Goal: Task Accomplishment & Management: Manage account settings

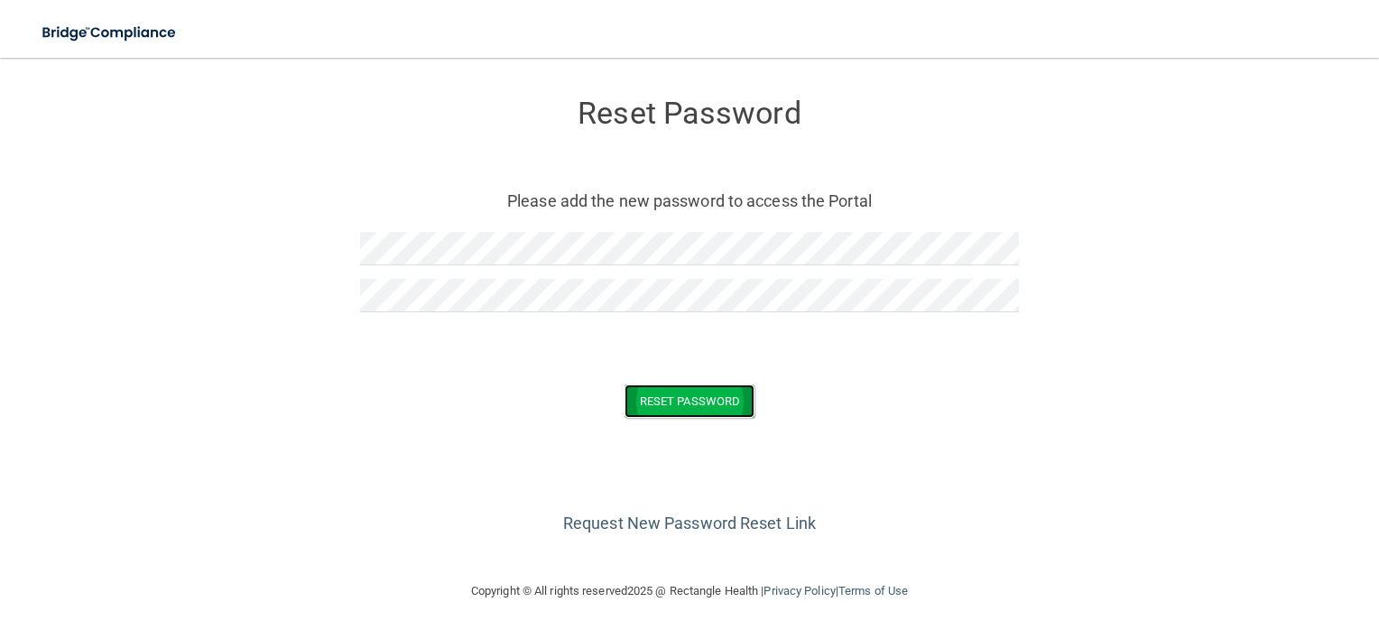
click at [678, 403] on button "Reset Password" at bounding box center [689, 400] width 130 height 33
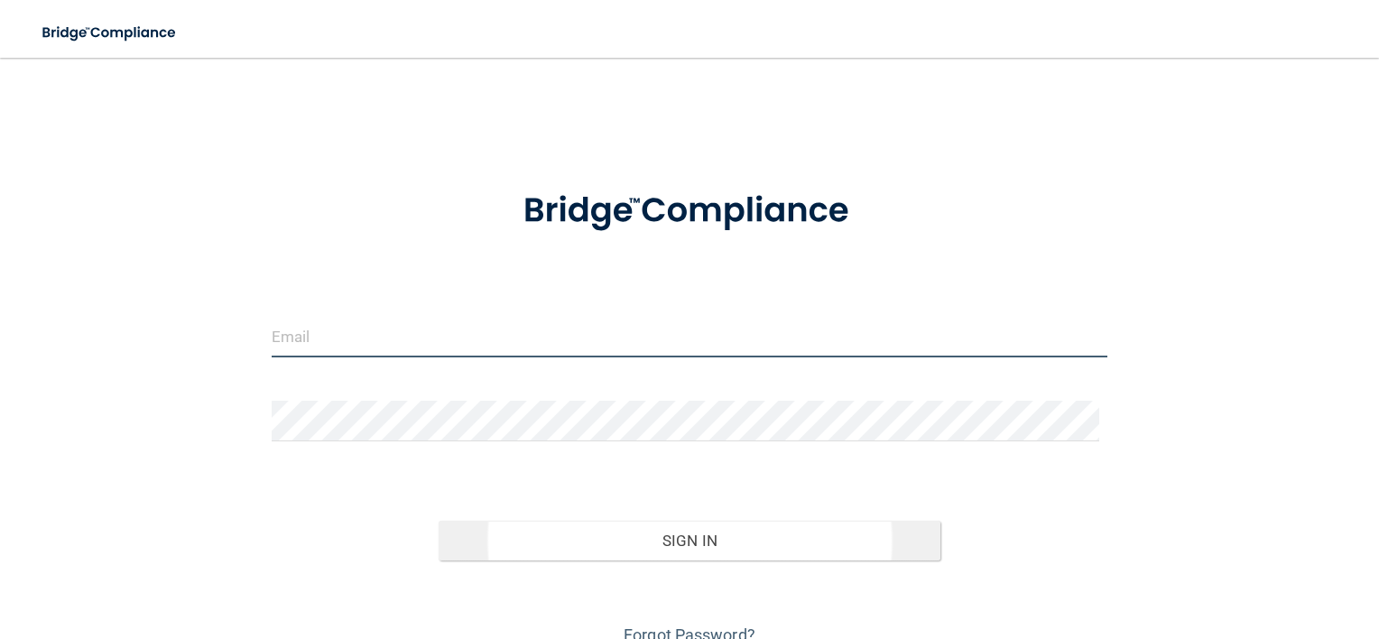
type input "toniprincipelicsw@gmail.com"
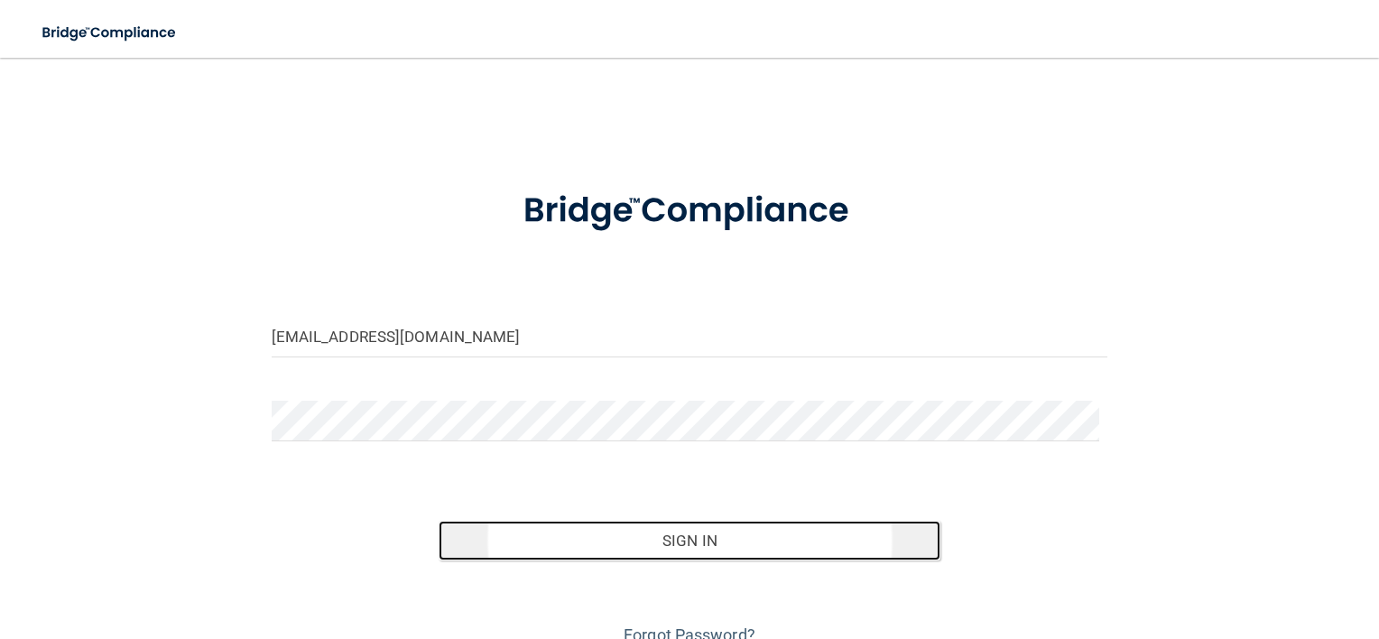
click at [713, 534] on button "Sign In" at bounding box center [690, 541] width 502 height 40
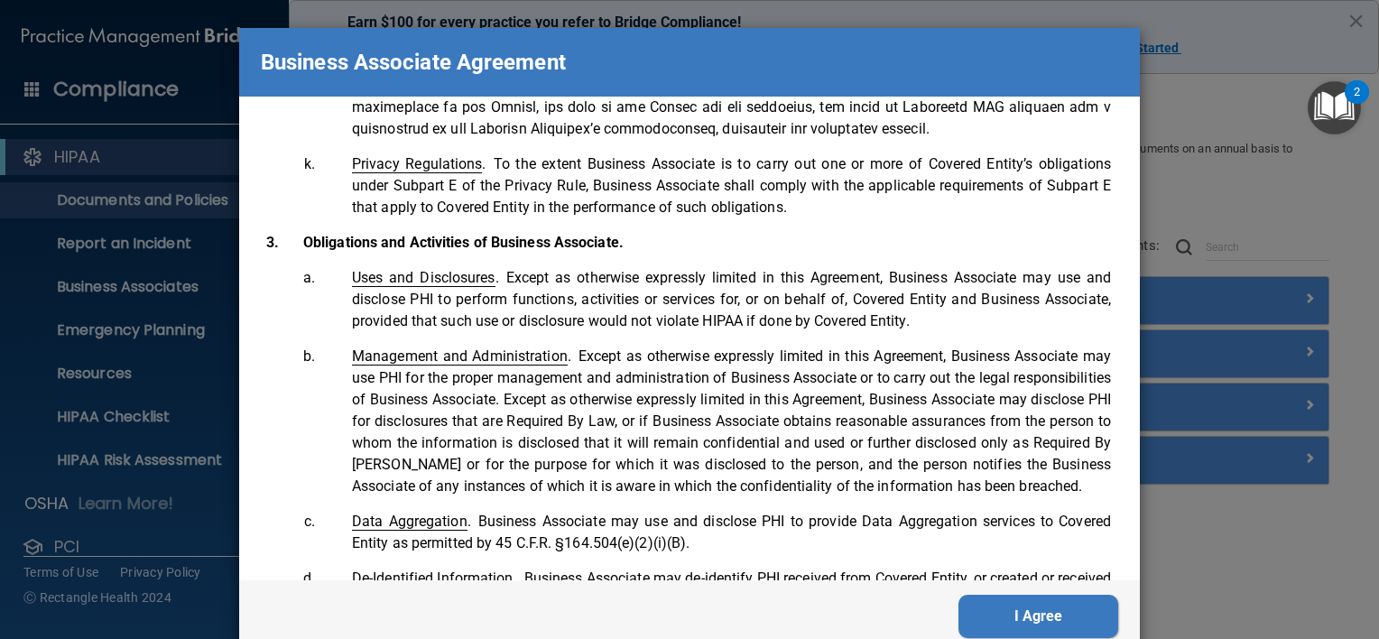
scroll to position [1592, 0]
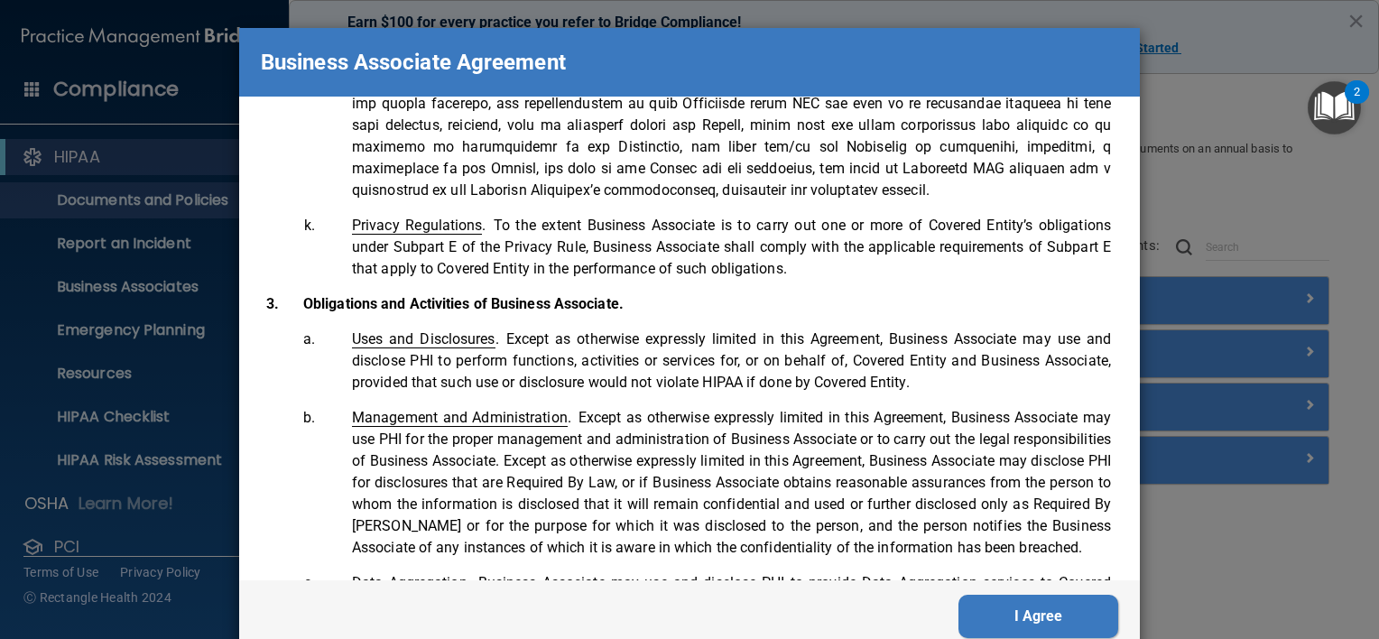
click at [995, 621] on button "I Agree" at bounding box center [1038, 616] width 160 height 43
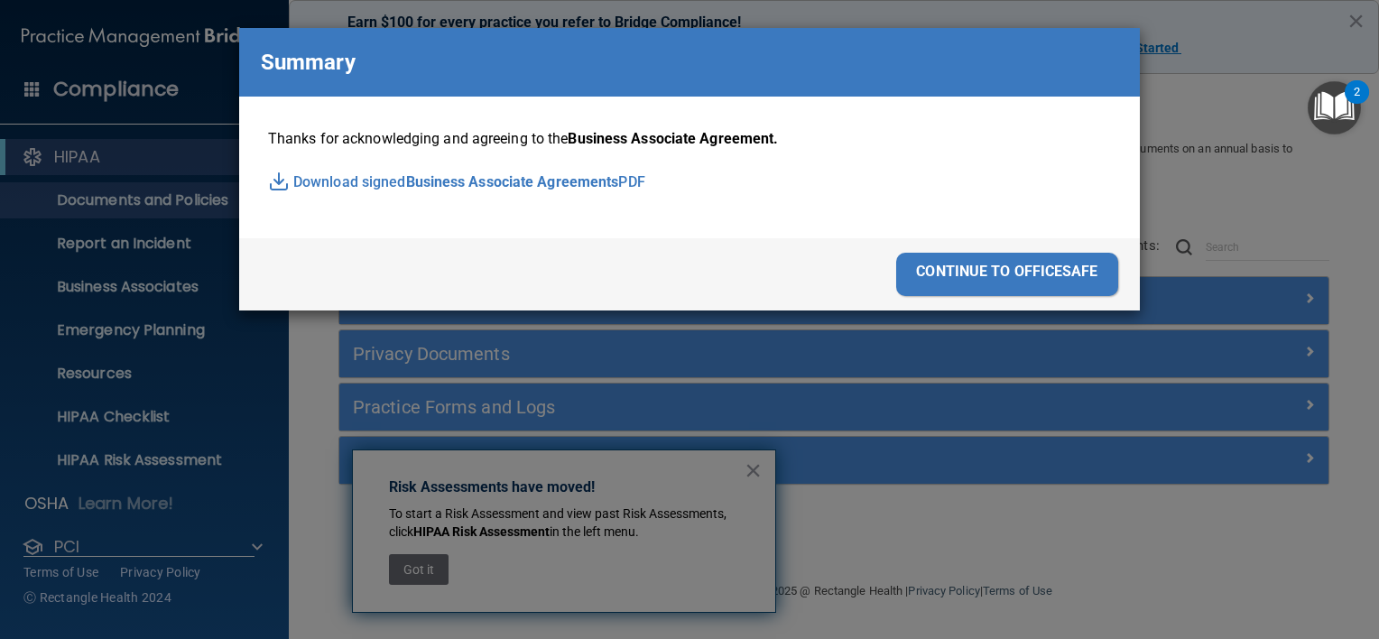
click at [568, 185] on span "Business Associate Agreements" at bounding box center [512, 182] width 213 height 27
click at [1050, 288] on div "continue to officesafe" at bounding box center [1007, 274] width 222 height 43
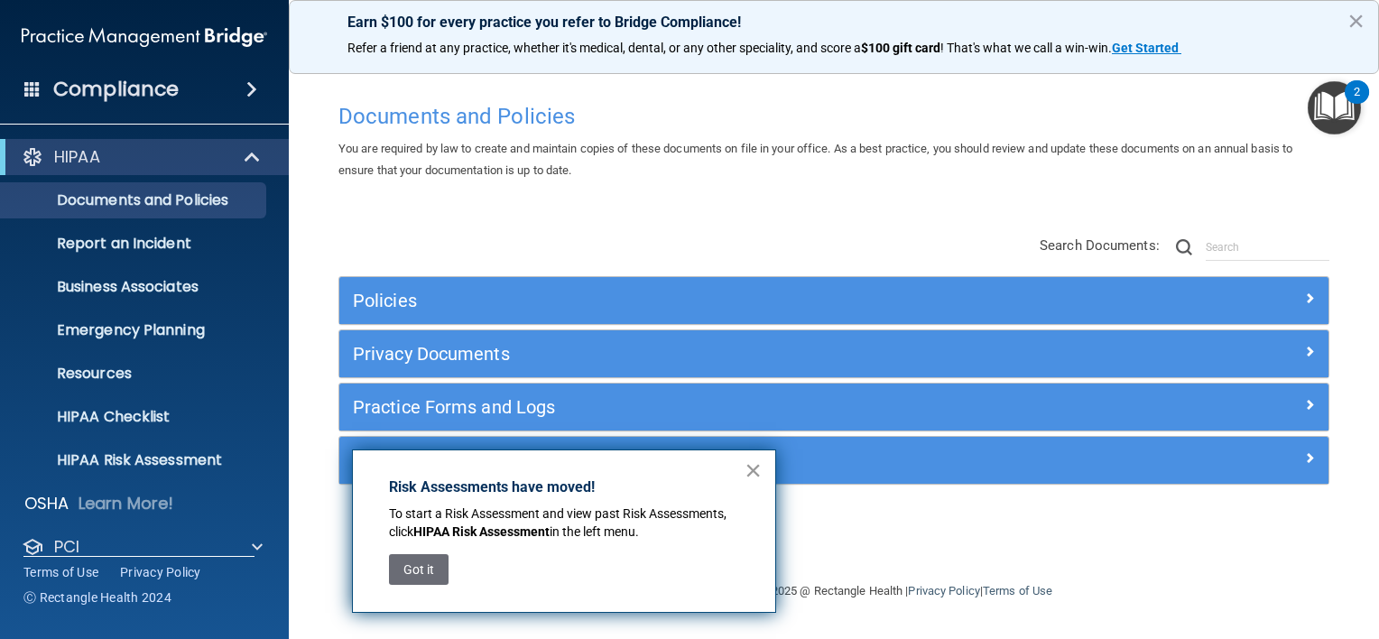
click at [748, 471] on button "×" at bounding box center [753, 470] width 17 height 29
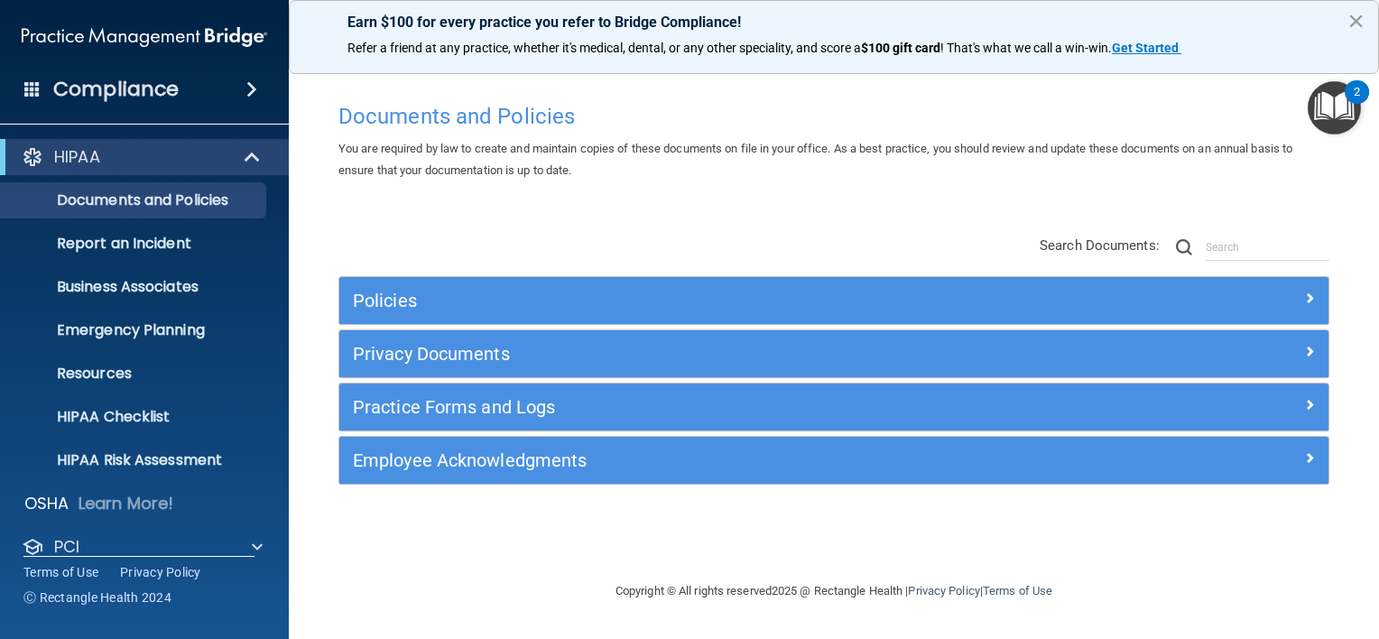
click at [1350, 19] on button "×" at bounding box center [1355, 20] width 17 height 29
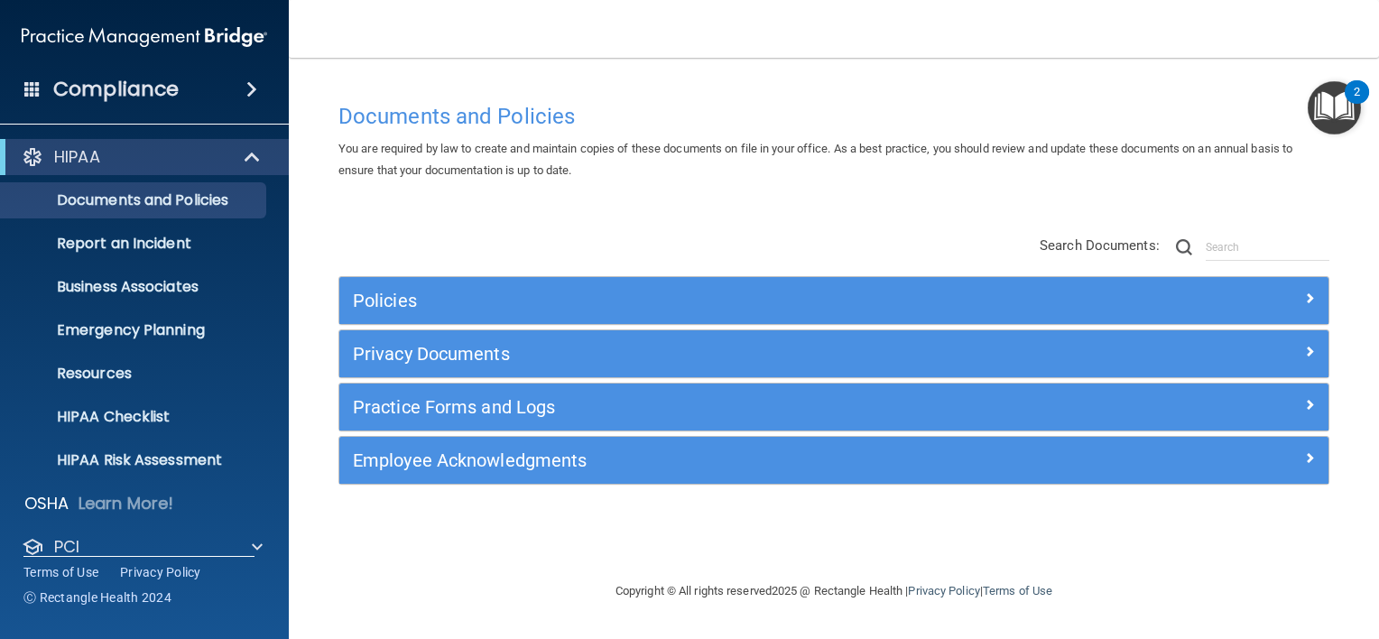
click at [1346, 99] on img "Open Resource Center, 2 new notifications" at bounding box center [1334, 107] width 53 height 53
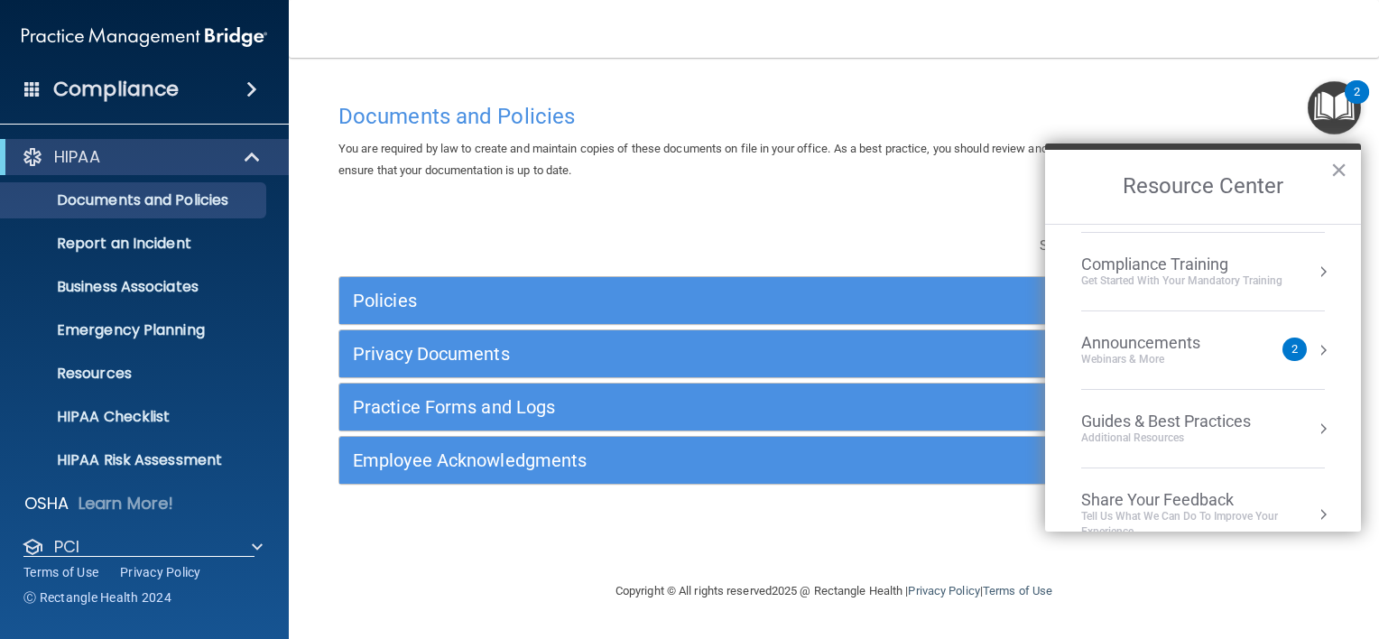
scroll to position [177, 0]
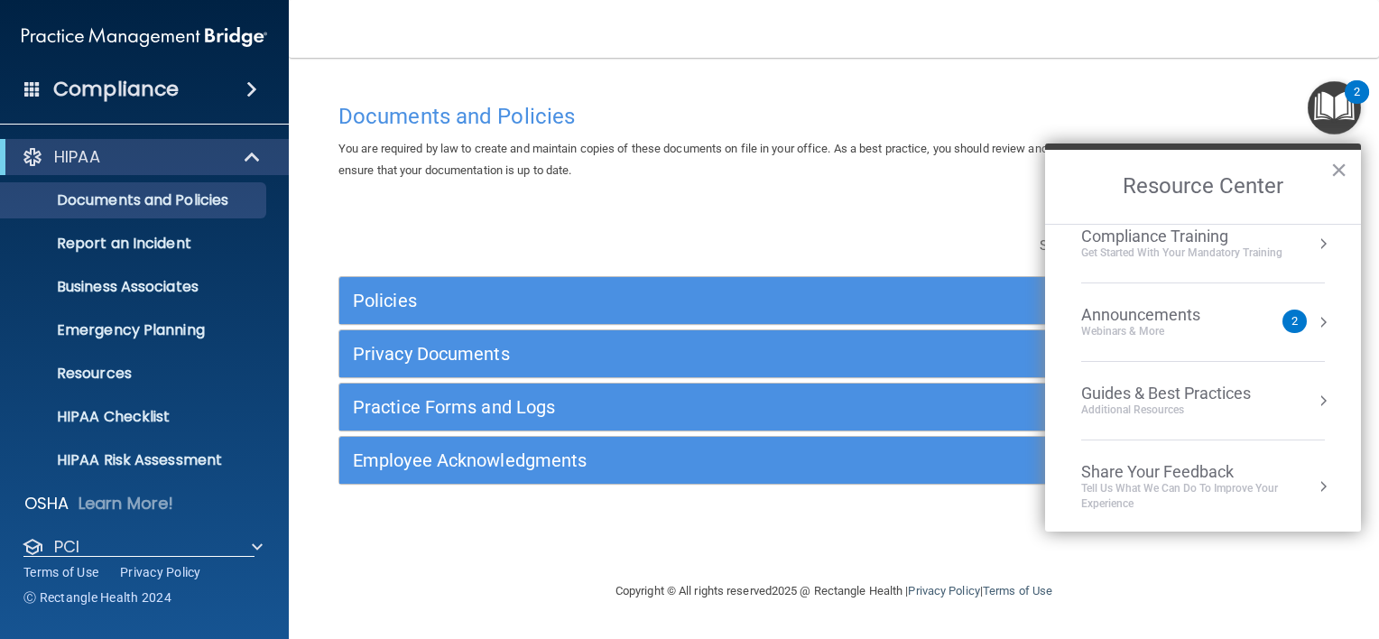
click at [1290, 312] on div "2" at bounding box center [1294, 321] width 24 height 23
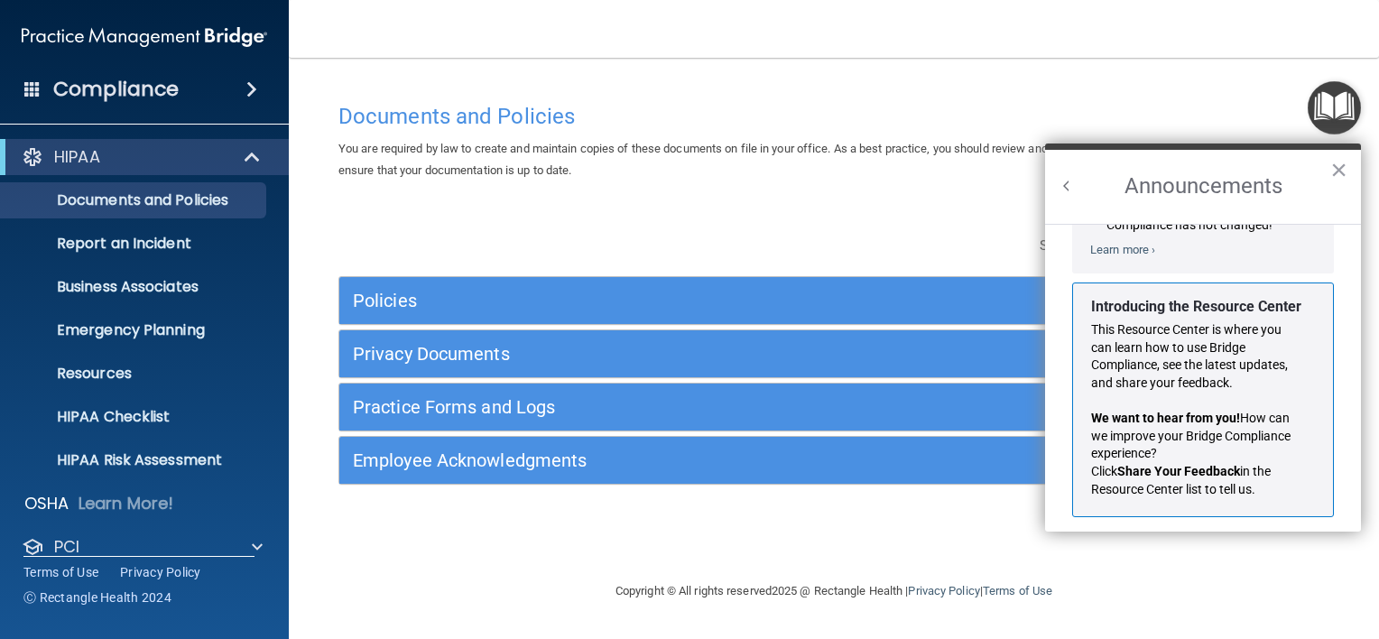
scroll to position [295, 0]
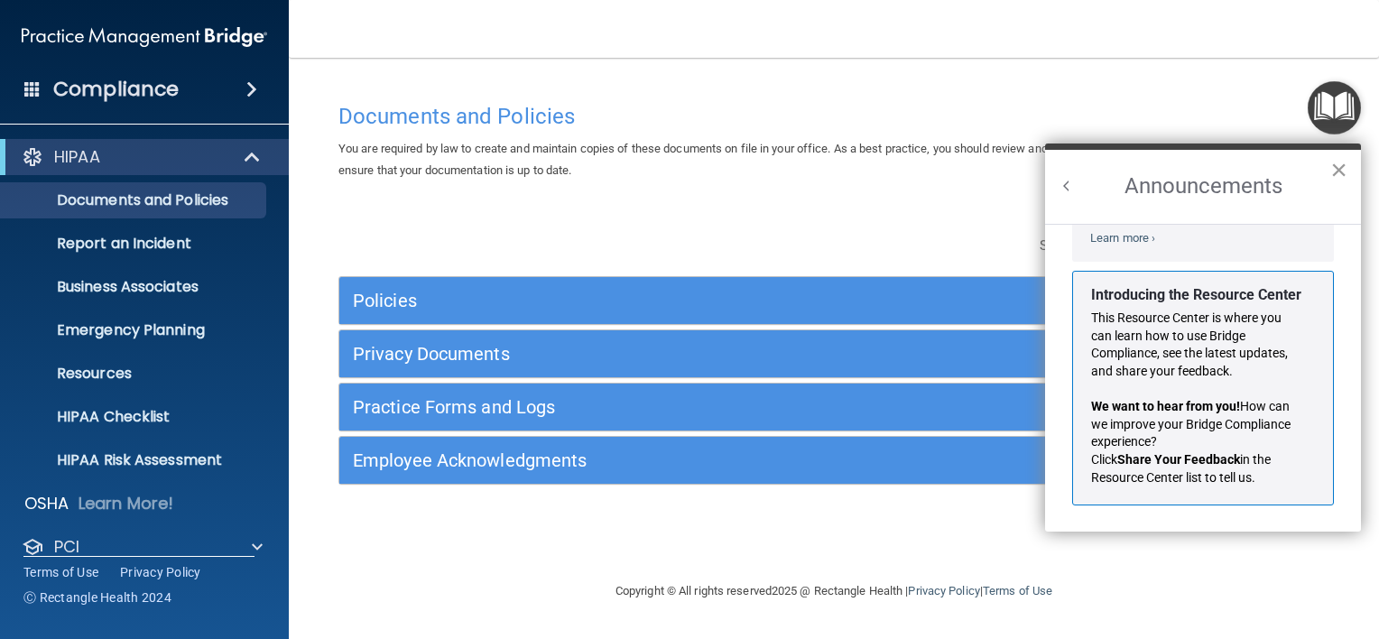
click at [1336, 171] on button "×" at bounding box center [1338, 169] width 17 height 29
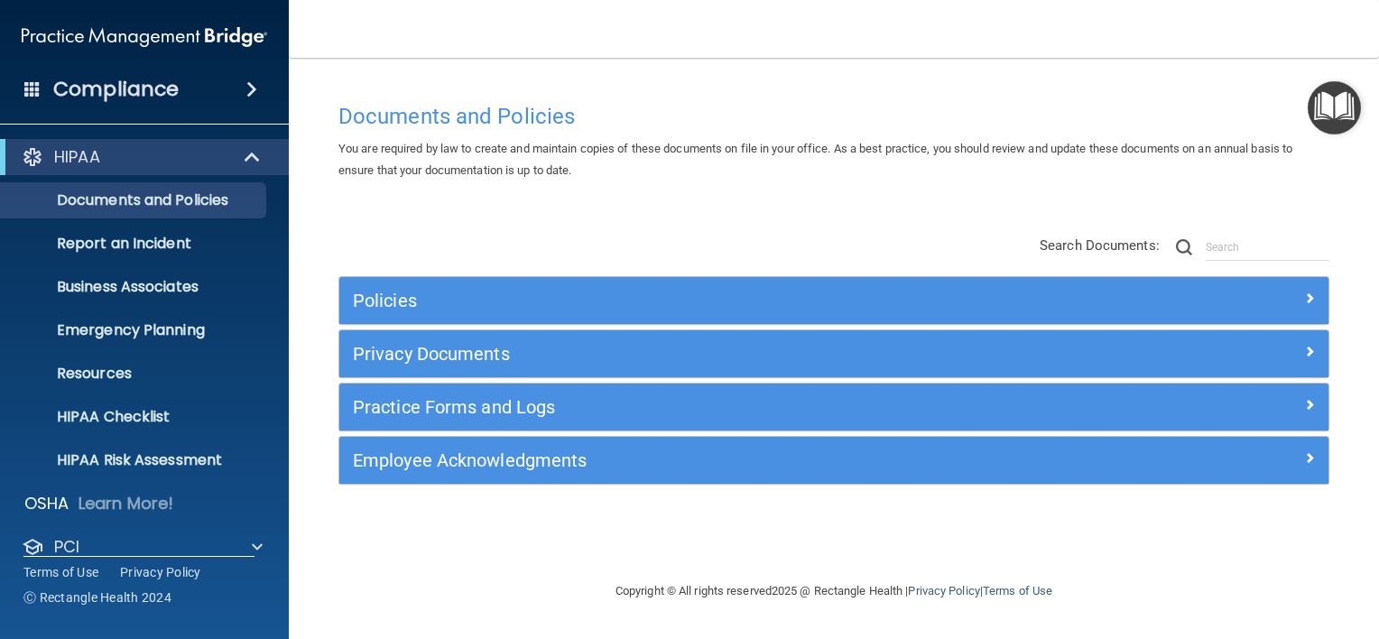
click at [29, 91] on span at bounding box center [32, 88] width 16 height 16
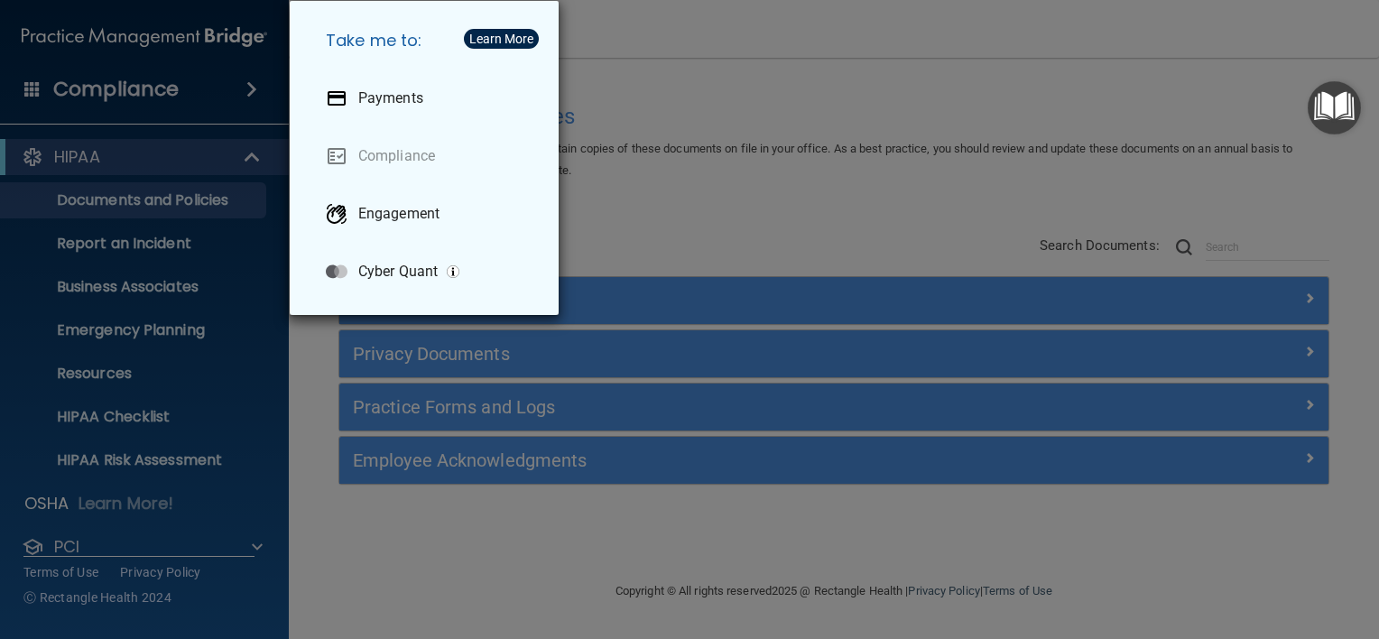
click at [12, 278] on div "Take me to: Payments Compliance Engagement Cyber Quant" at bounding box center [689, 319] width 1379 height 639
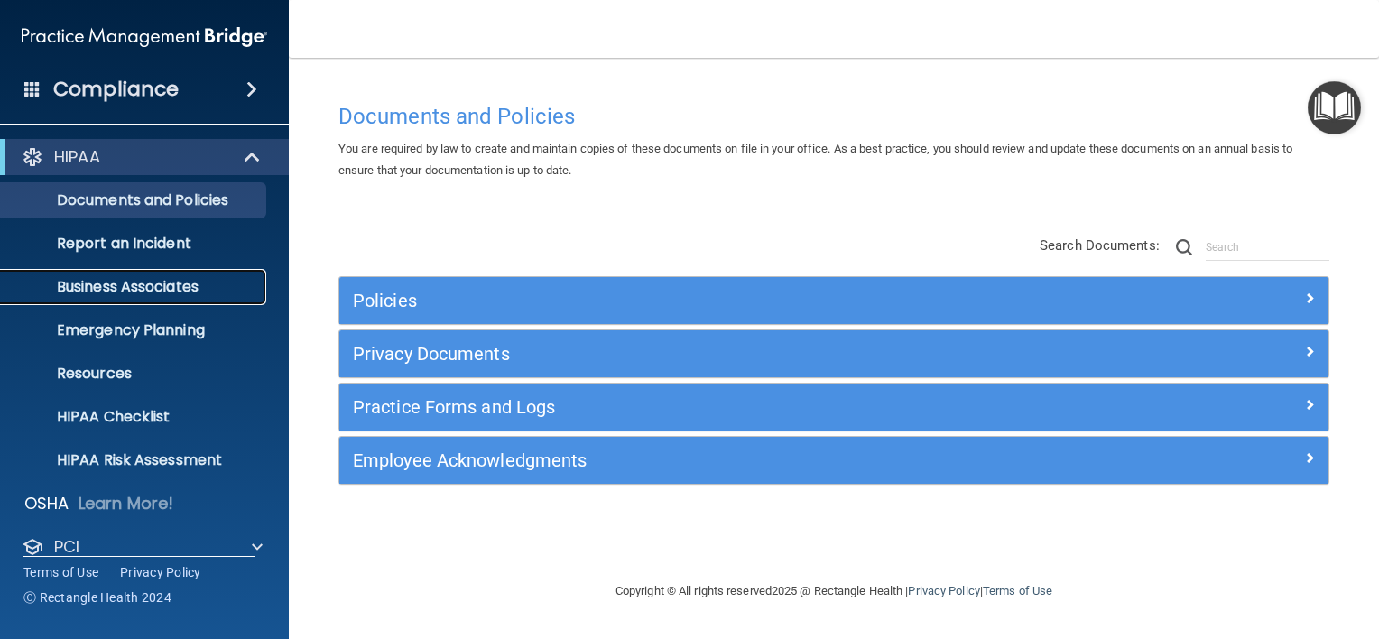
click at [89, 284] on p "Business Associates" at bounding box center [135, 287] width 246 height 18
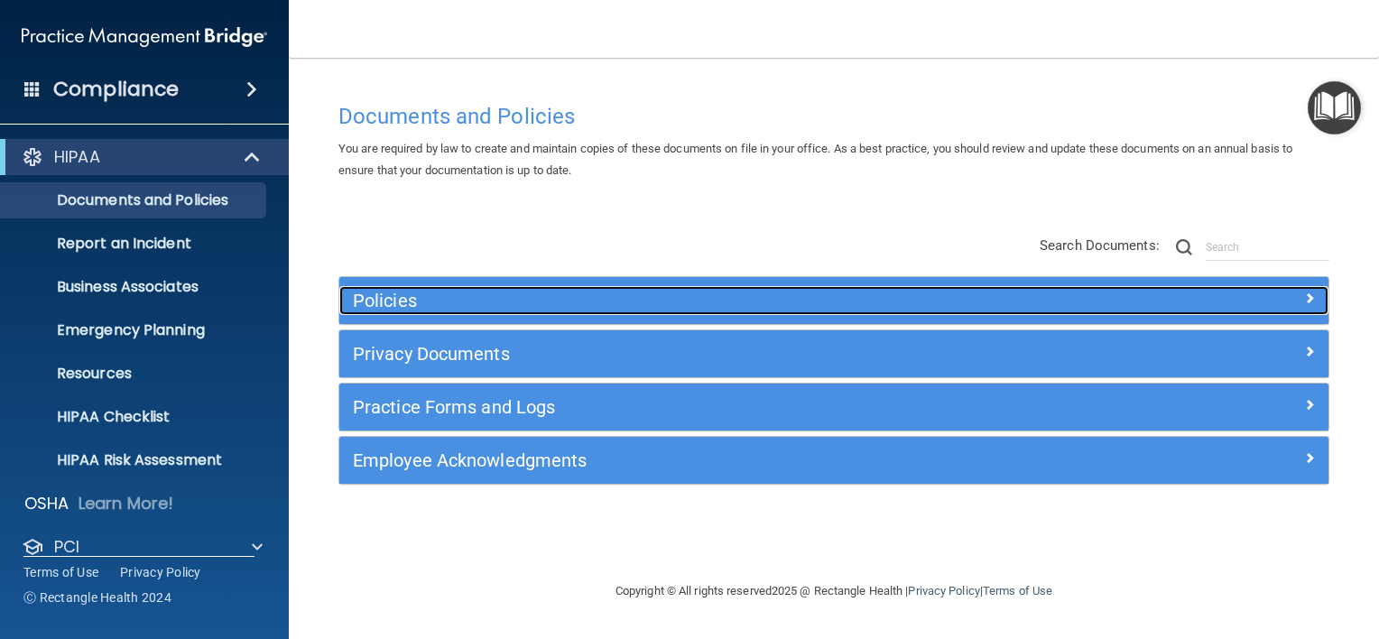
click at [1271, 300] on div at bounding box center [1204, 297] width 247 height 22
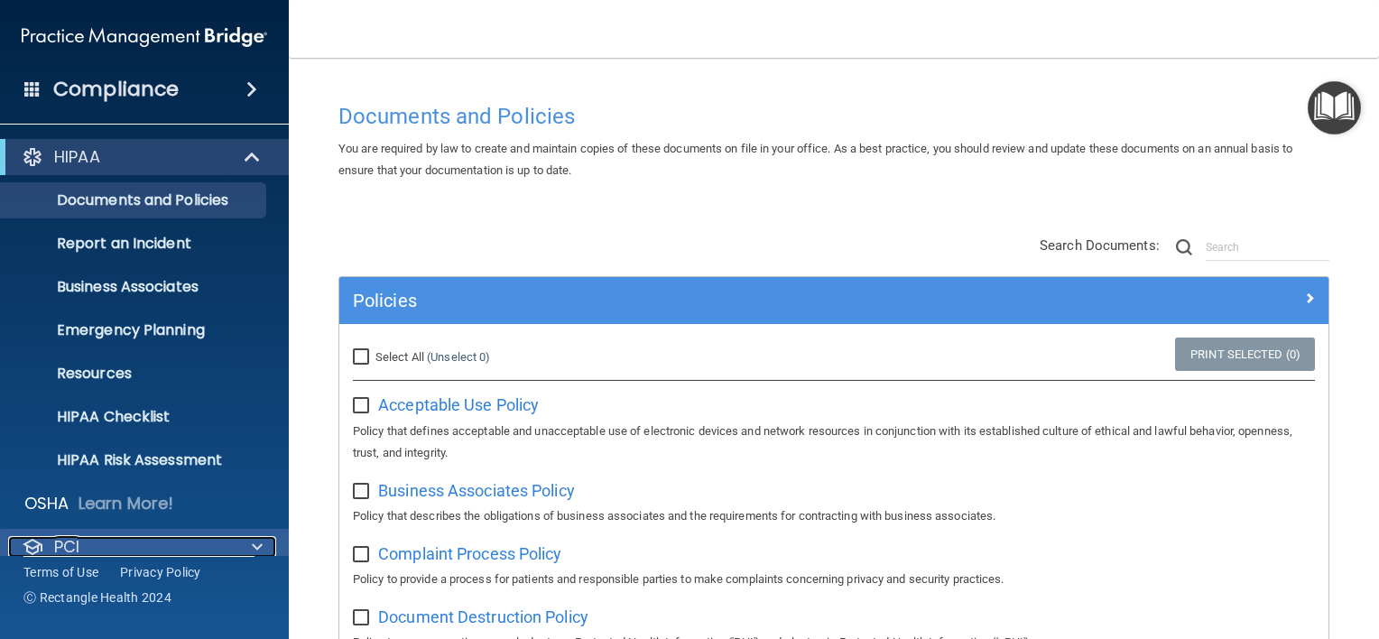
click at [259, 540] on span at bounding box center [257, 547] width 11 height 22
click at [259, 549] on span at bounding box center [257, 547] width 11 height 22
click at [60, 549] on p "PCI" at bounding box center [66, 547] width 25 height 22
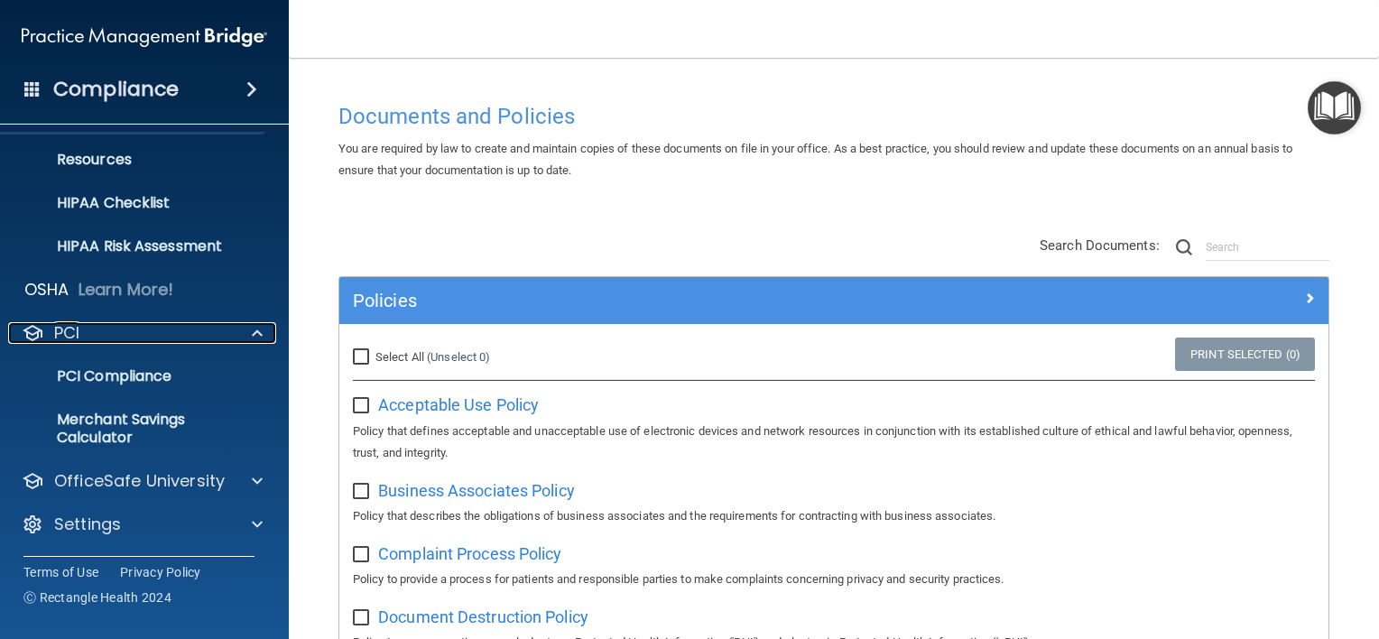
scroll to position [213, 0]
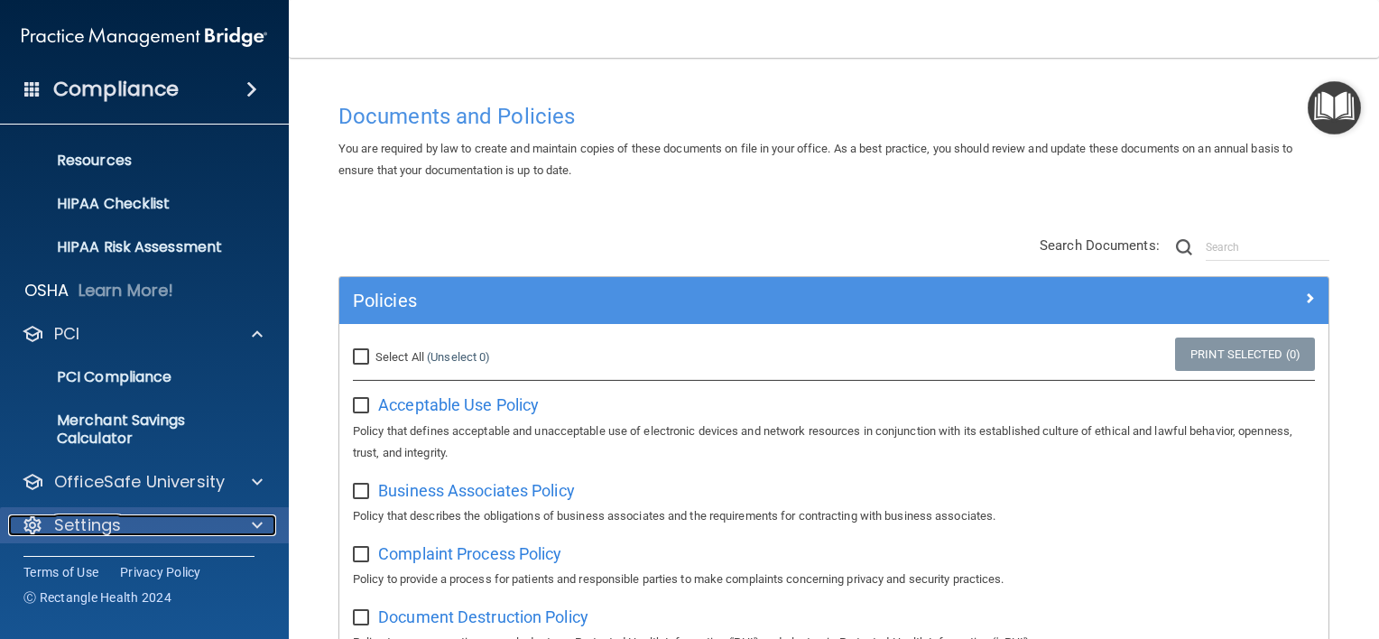
click at [141, 520] on div "Settings" at bounding box center [120, 525] width 224 height 22
click at [99, 521] on p "Settings" at bounding box center [87, 525] width 67 height 22
click at [263, 528] on div at bounding box center [254, 524] width 45 height 22
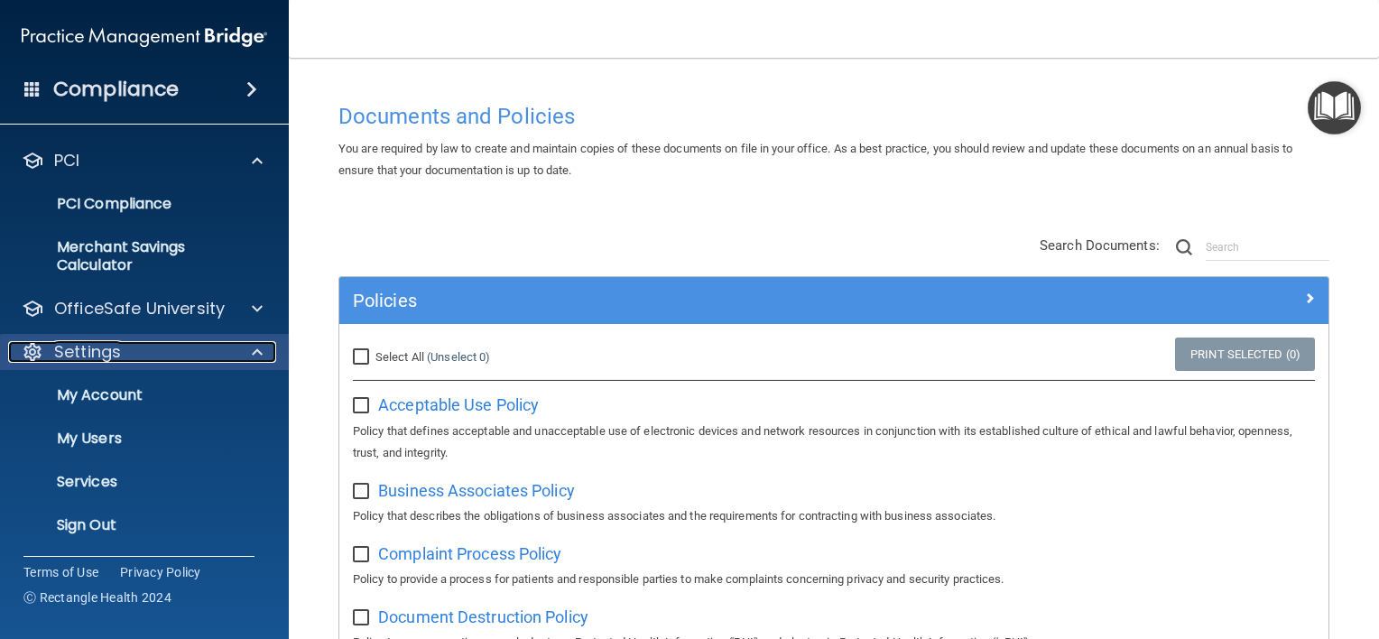
scroll to position [387, 0]
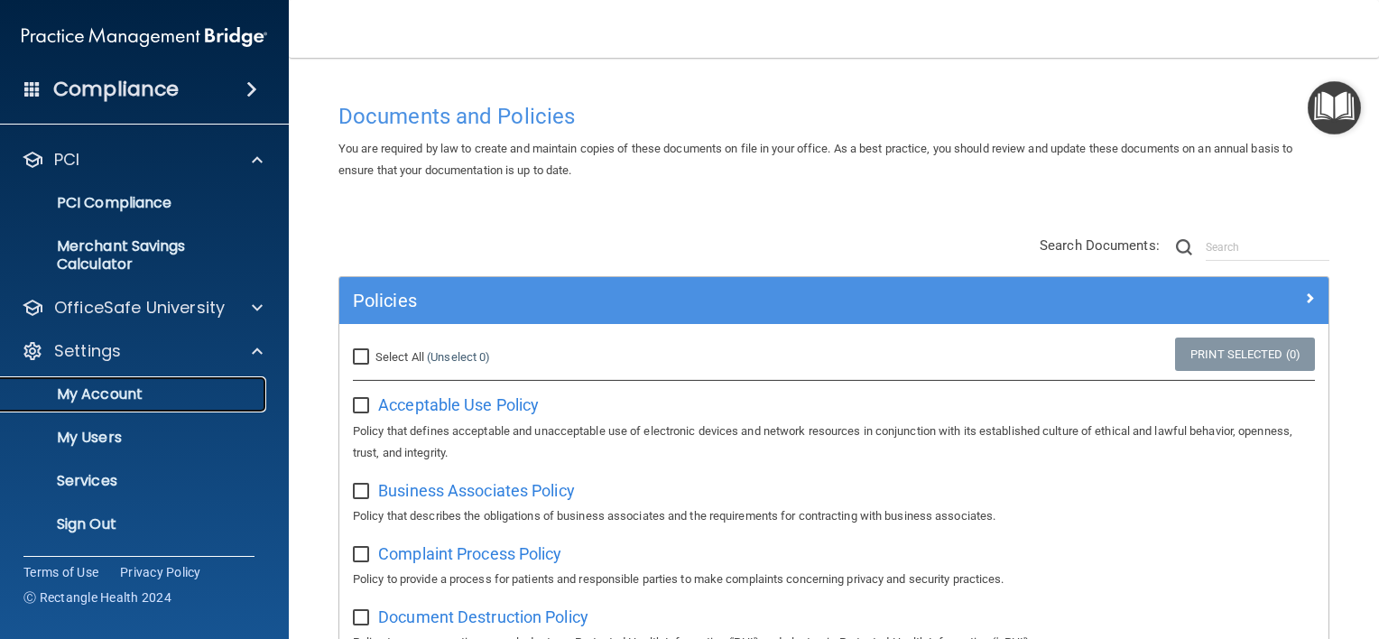
click at [125, 404] on link "My Account" at bounding box center [124, 394] width 284 height 36
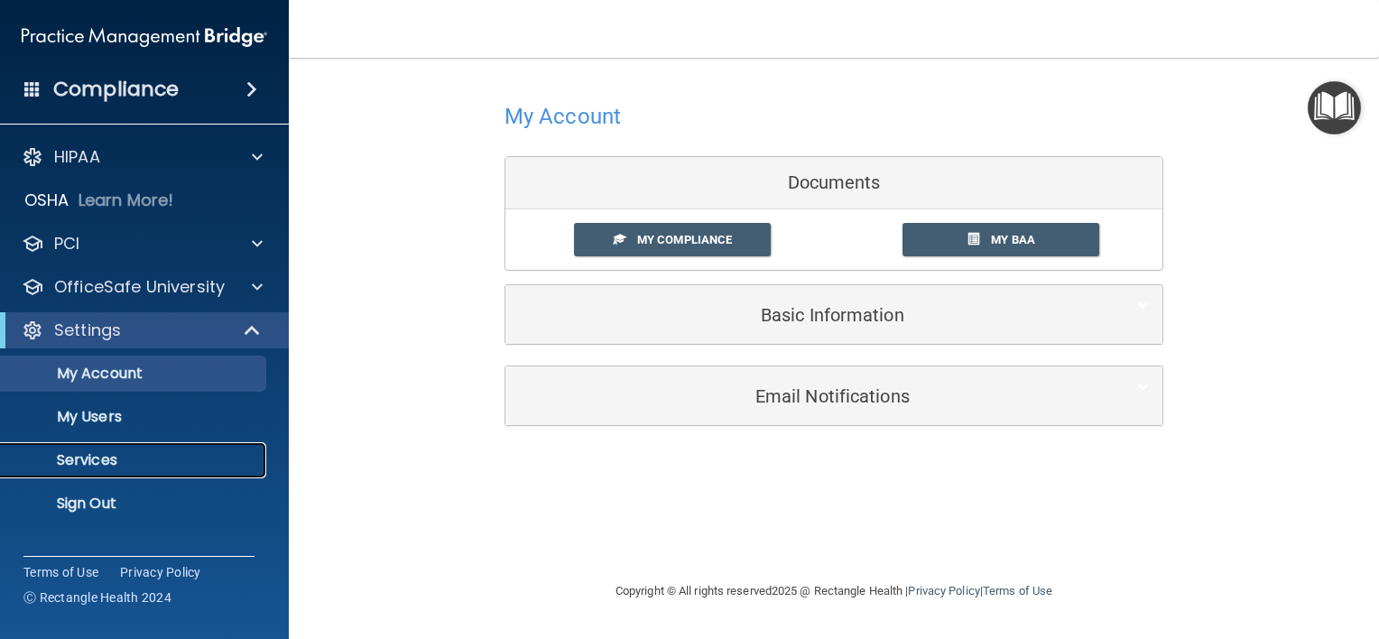
click at [90, 469] on link "Services" at bounding box center [124, 460] width 284 height 36
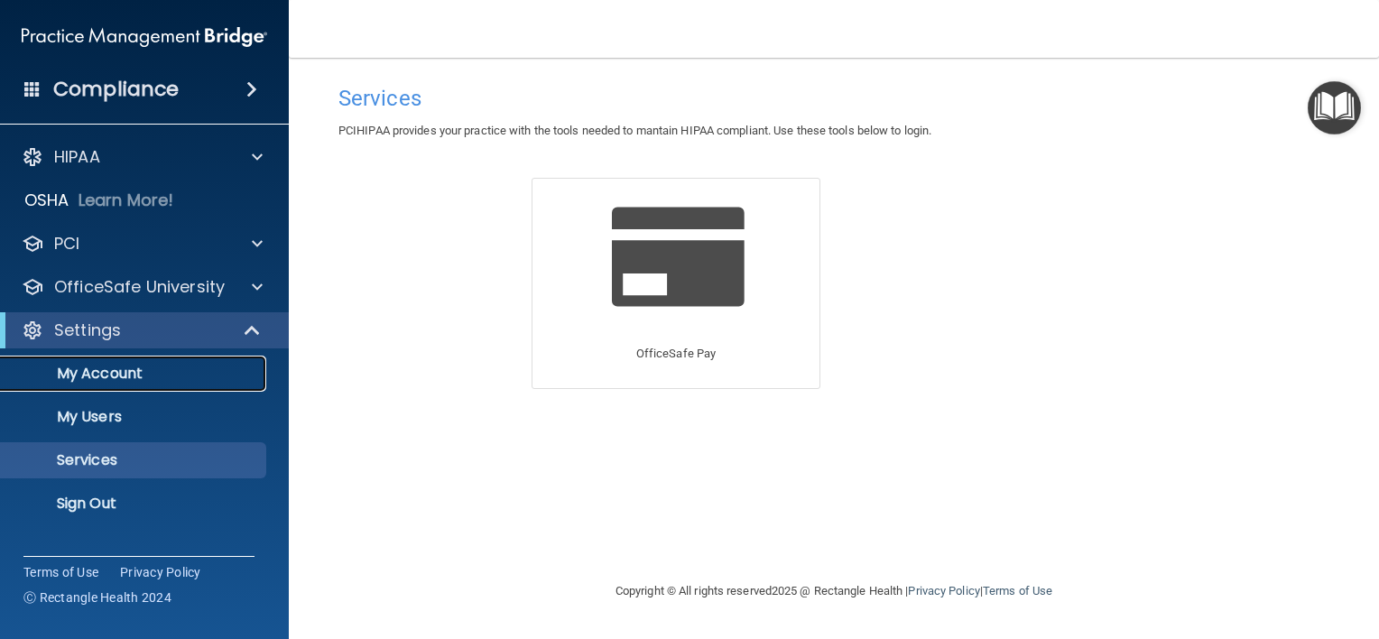
click at [88, 377] on p "My Account" at bounding box center [135, 374] width 246 height 18
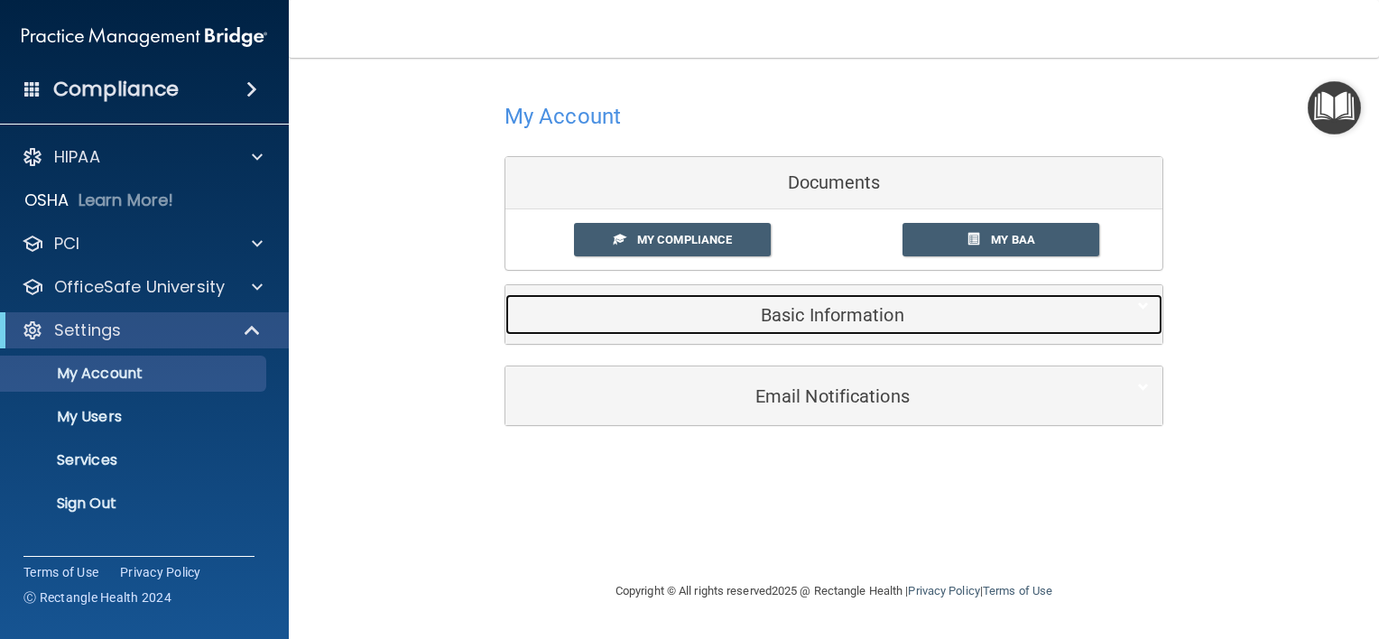
click at [818, 320] on h5 "Basic Information" at bounding box center [806, 315] width 575 height 20
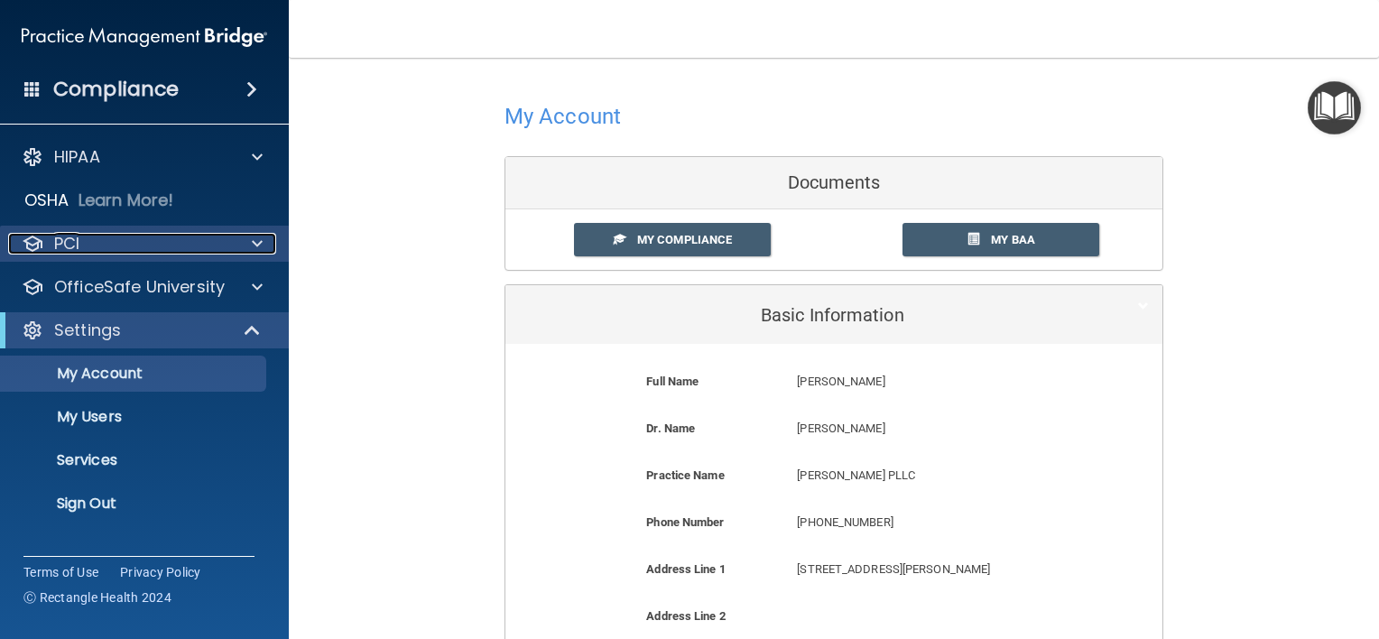
click at [255, 249] on span at bounding box center [257, 244] width 11 height 22
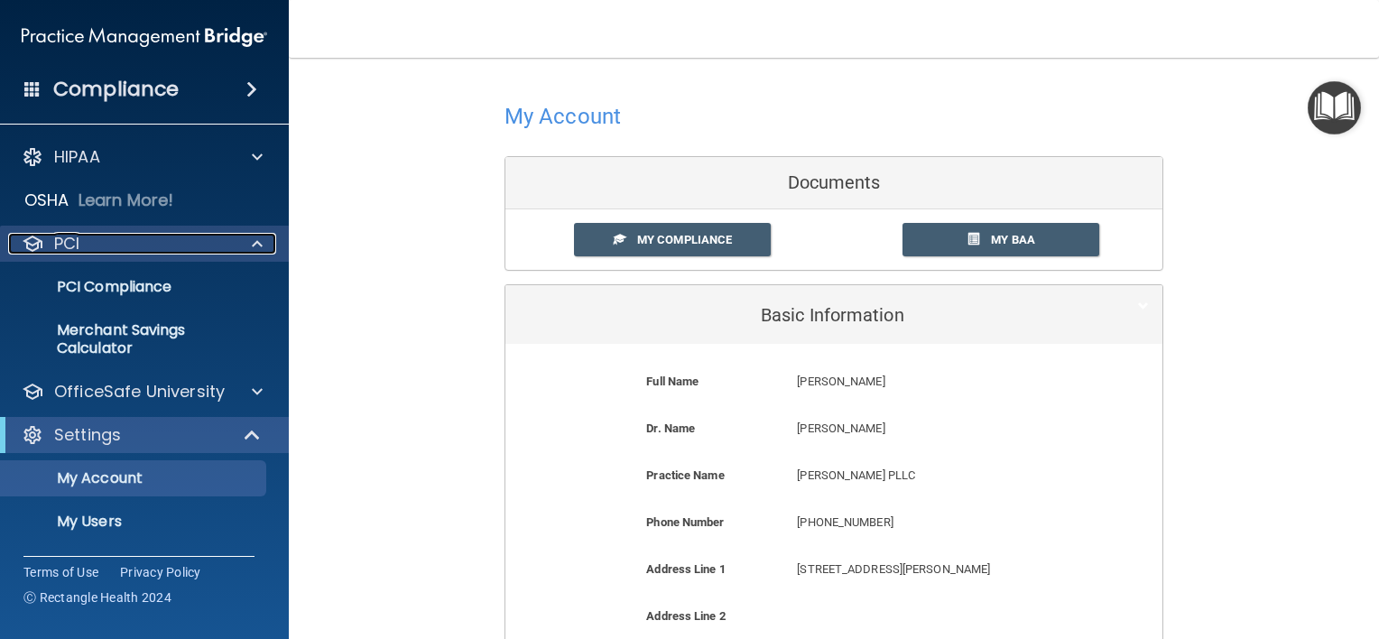
click at [258, 249] on span at bounding box center [257, 244] width 11 height 22
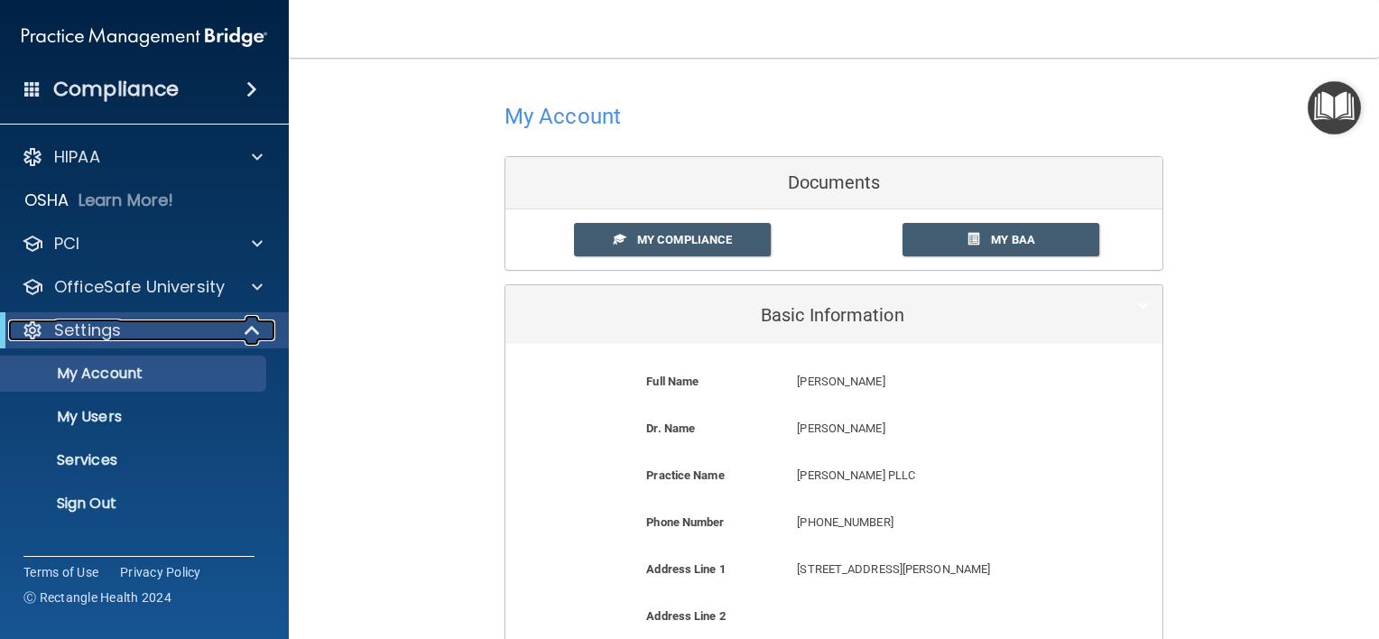
click at [253, 331] on span at bounding box center [253, 330] width 15 height 22
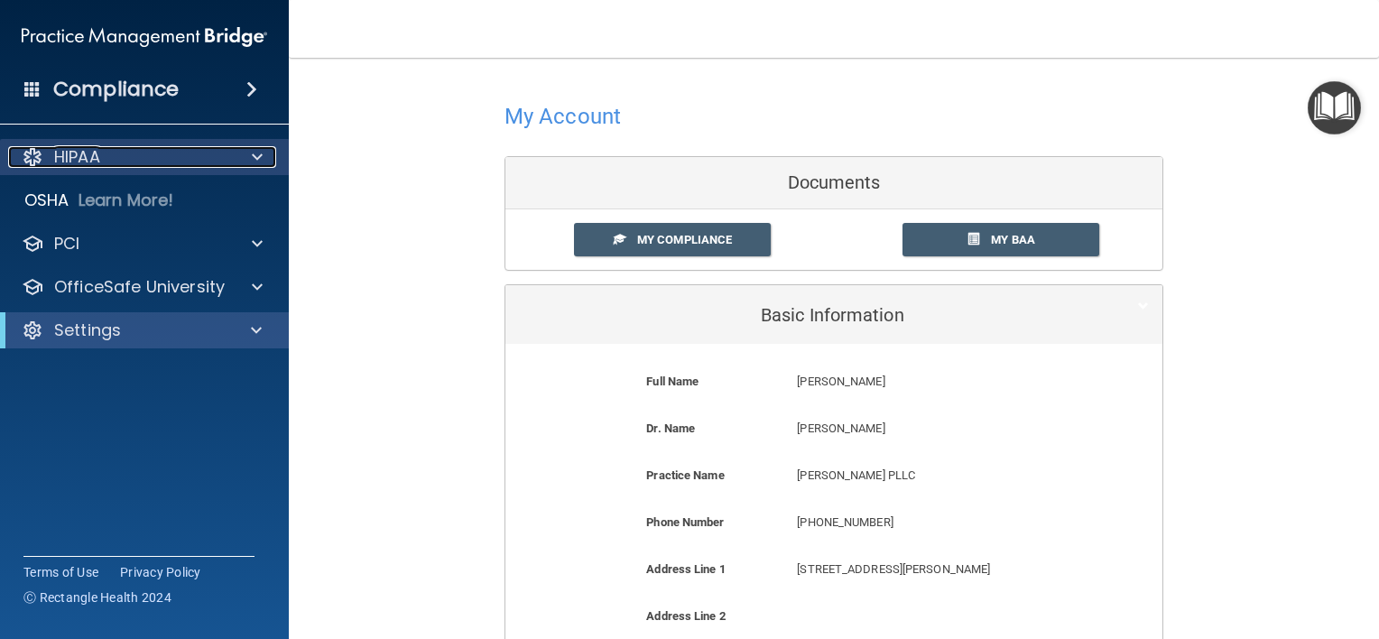
click at [254, 159] on span at bounding box center [257, 157] width 11 height 22
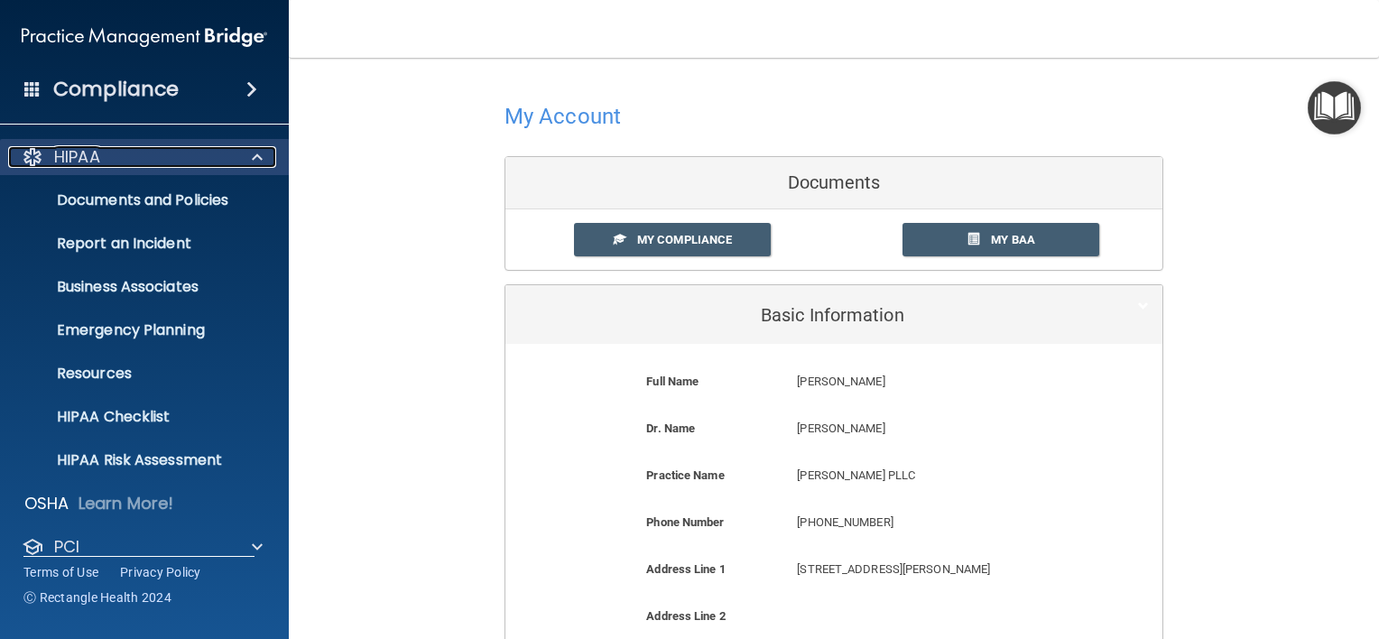
click at [254, 159] on span at bounding box center [257, 157] width 11 height 22
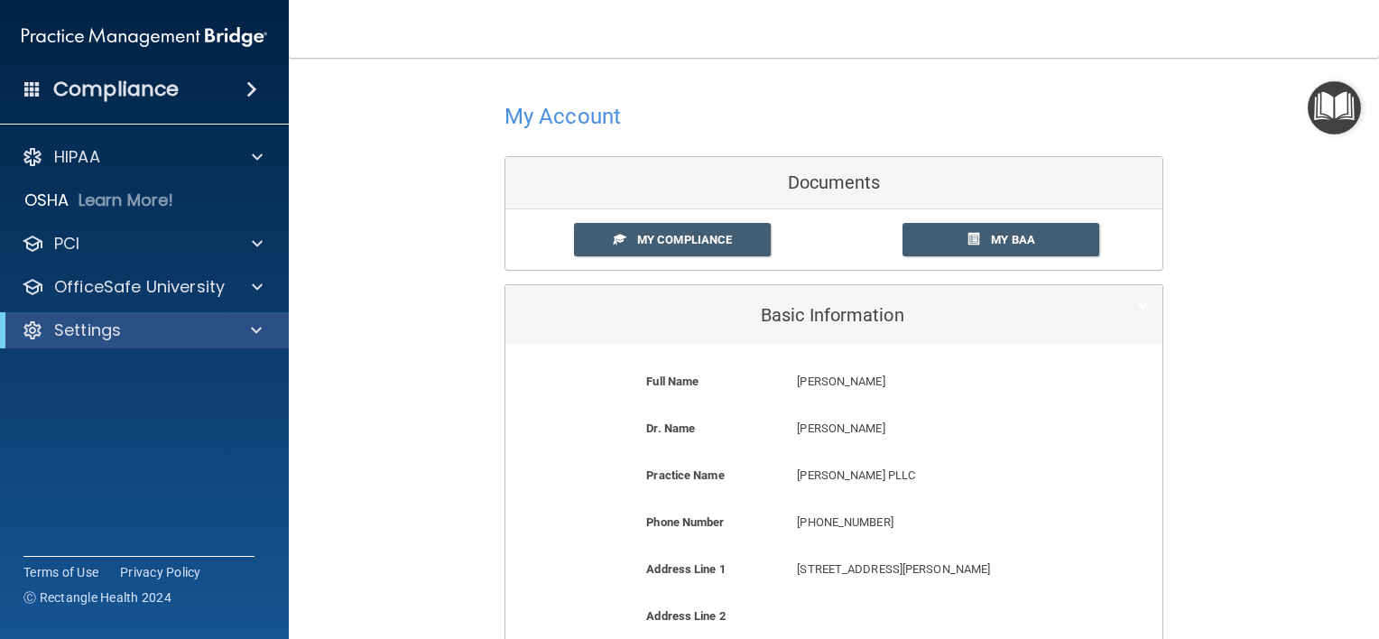
click at [32, 89] on span at bounding box center [32, 88] width 16 height 16
